Goal: Understand process/instructions: Learn about a topic

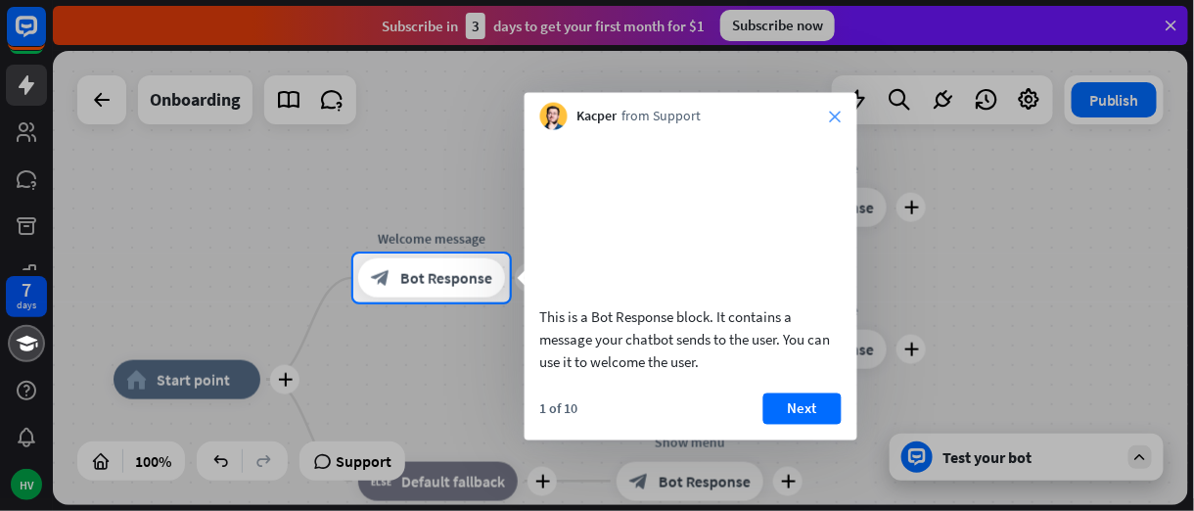
click at [833, 112] on icon "close" at bounding box center [836, 117] width 12 height 12
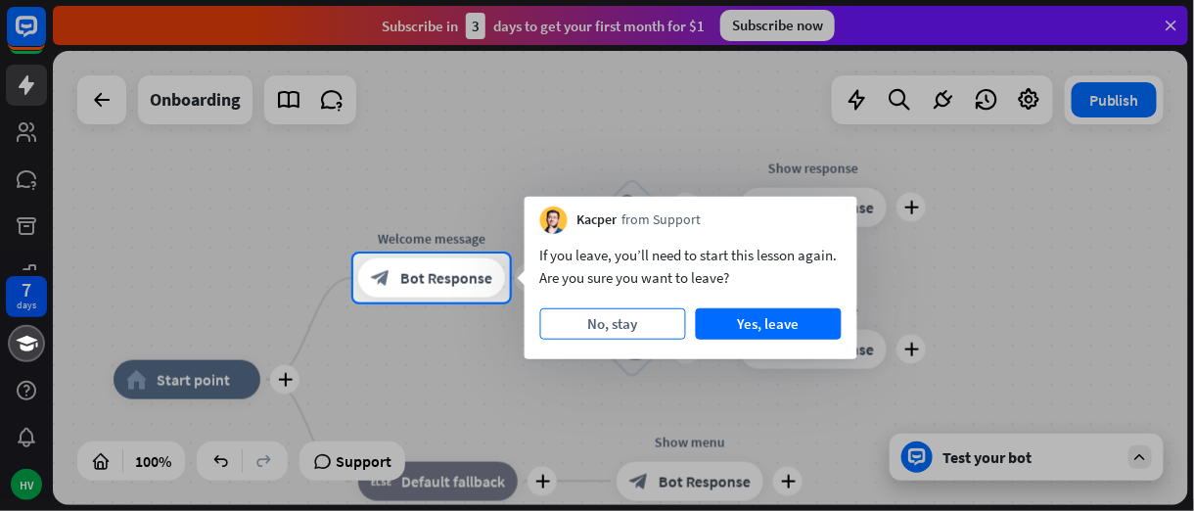
click at [647, 324] on button "No, stay" at bounding box center [613, 323] width 146 height 31
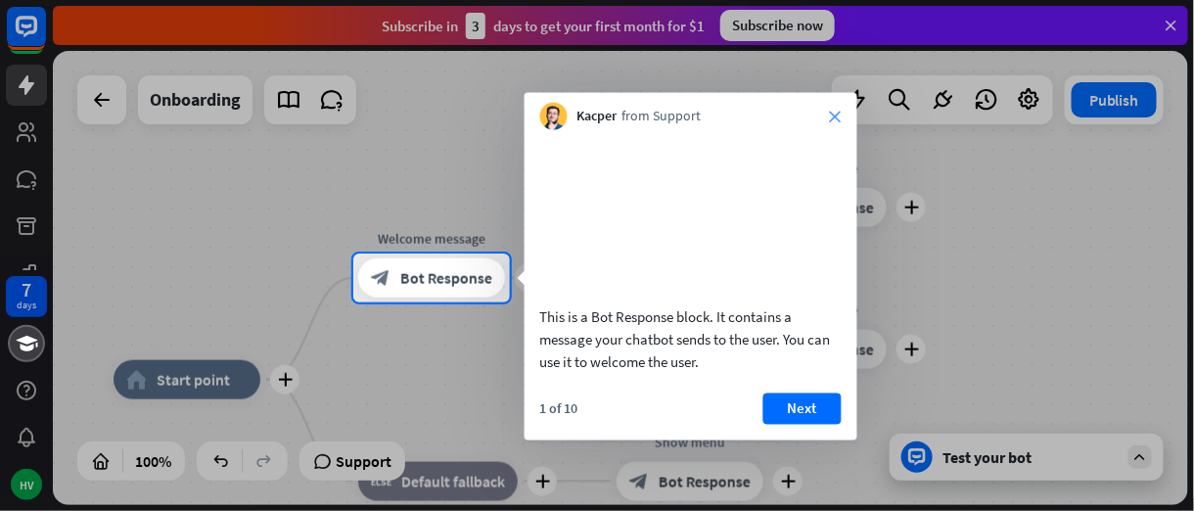
click at [835, 115] on icon "close" at bounding box center [836, 117] width 12 height 12
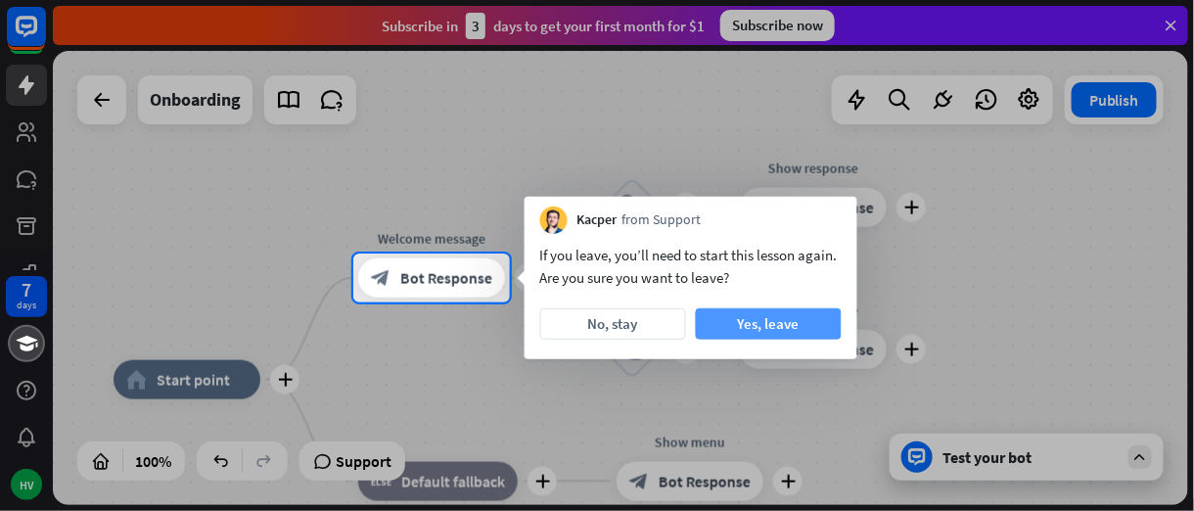
click at [701, 327] on button "Yes, leave" at bounding box center [769, 323] width 146 height 31
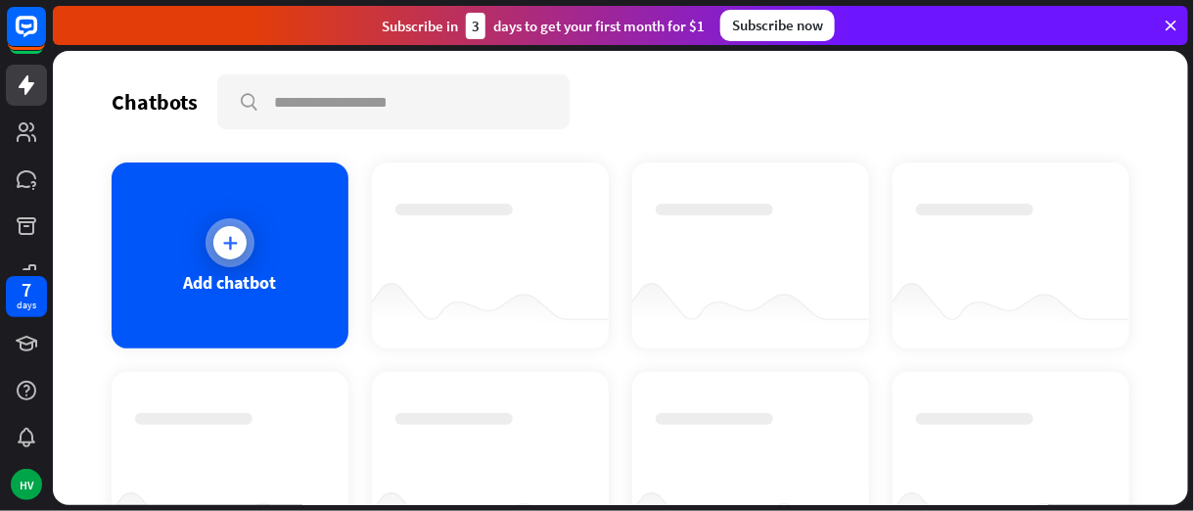
click at [229, 249] on icon at bounding box center [230, 243] width 20 height 20
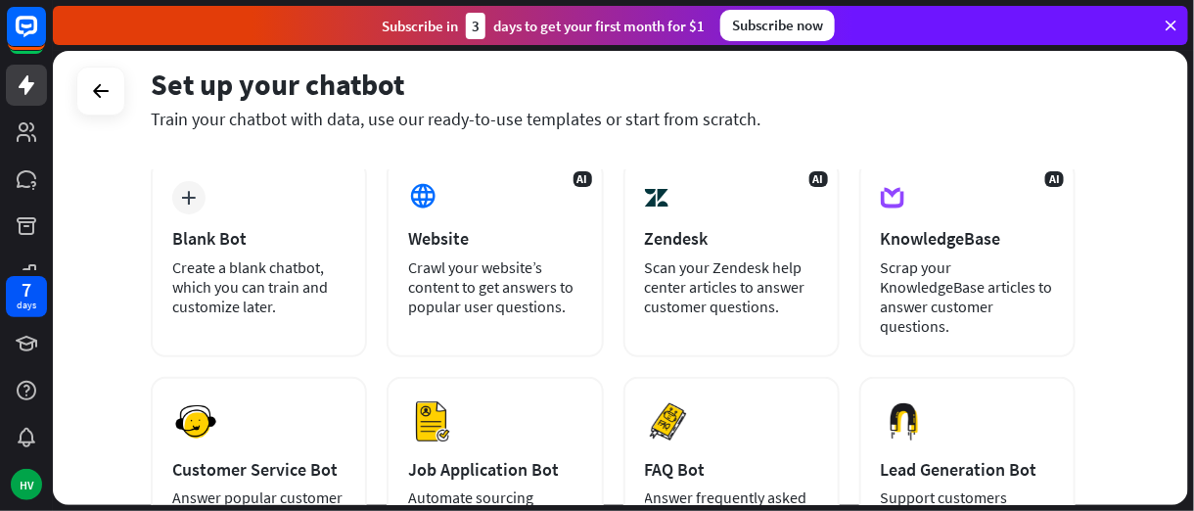
scroll to position [294, 0]
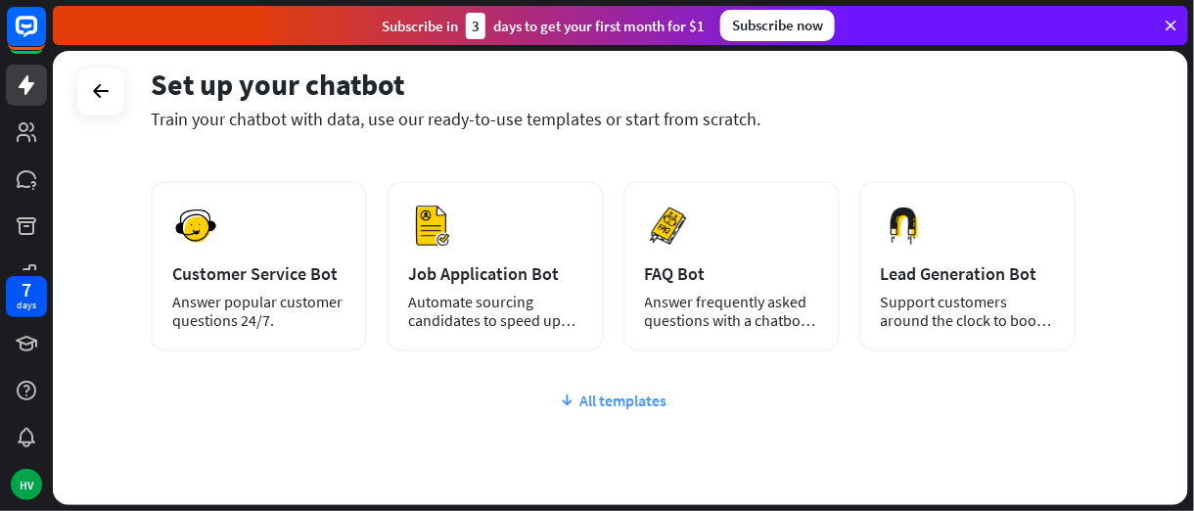
click at [610, 396] on div "All templates" at bounding box center [613, 401] width 925 height 20
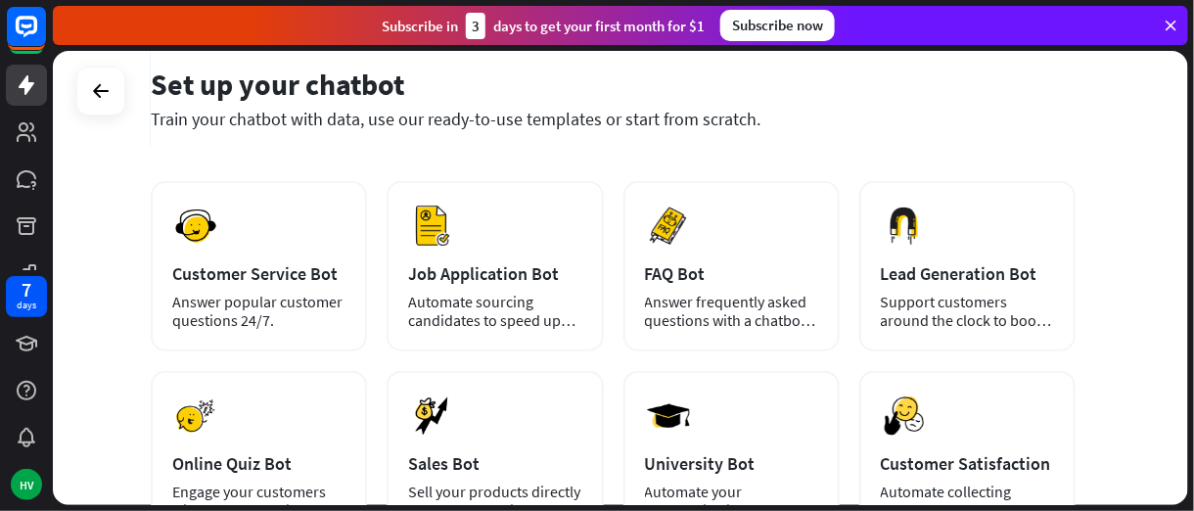
scroll to position [0, 0]
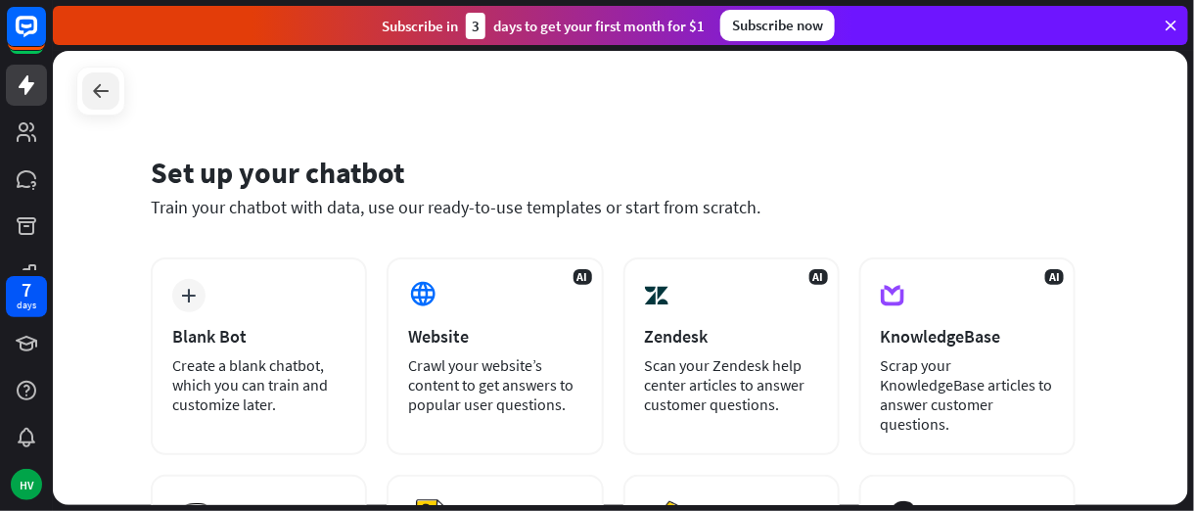
click at [101, 88] on icon at bounding box center [100, 90] width 23 height 23
